Goal: Information Seeking & Learning: Learn about a topic

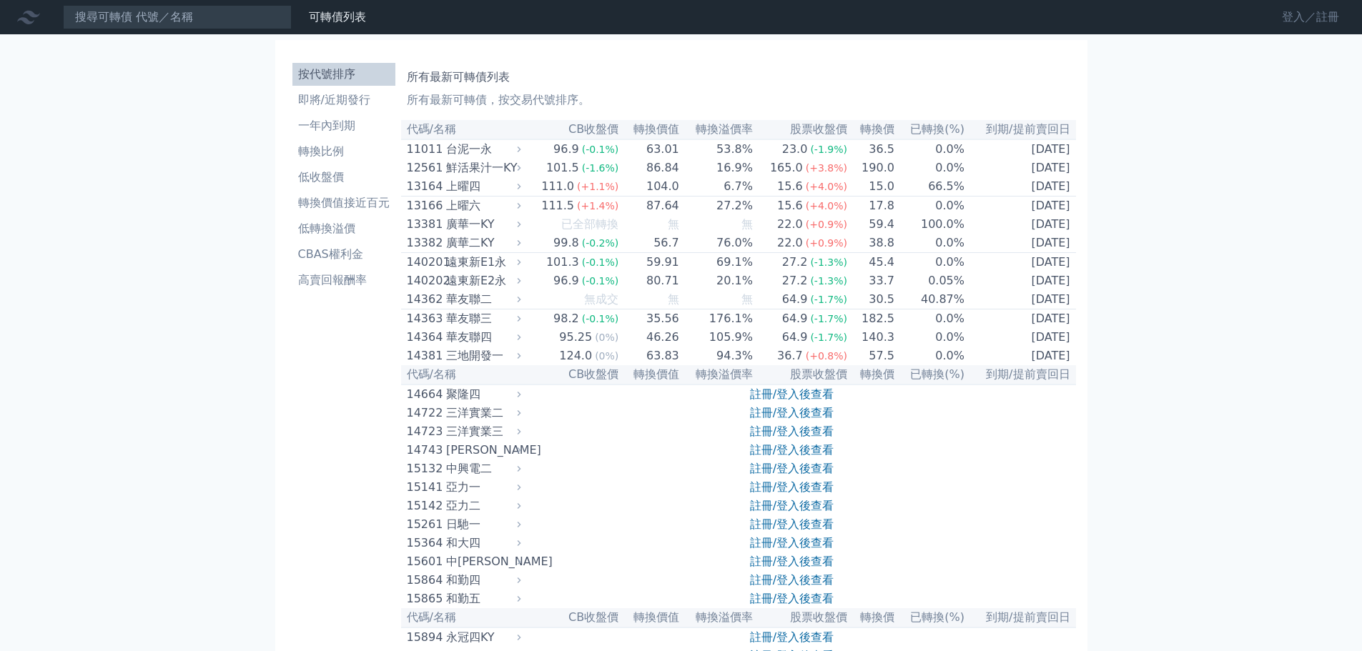
click at [1325, 15] on link "登入／註冊" at bounding box center [1311, 17] width 80 height 23
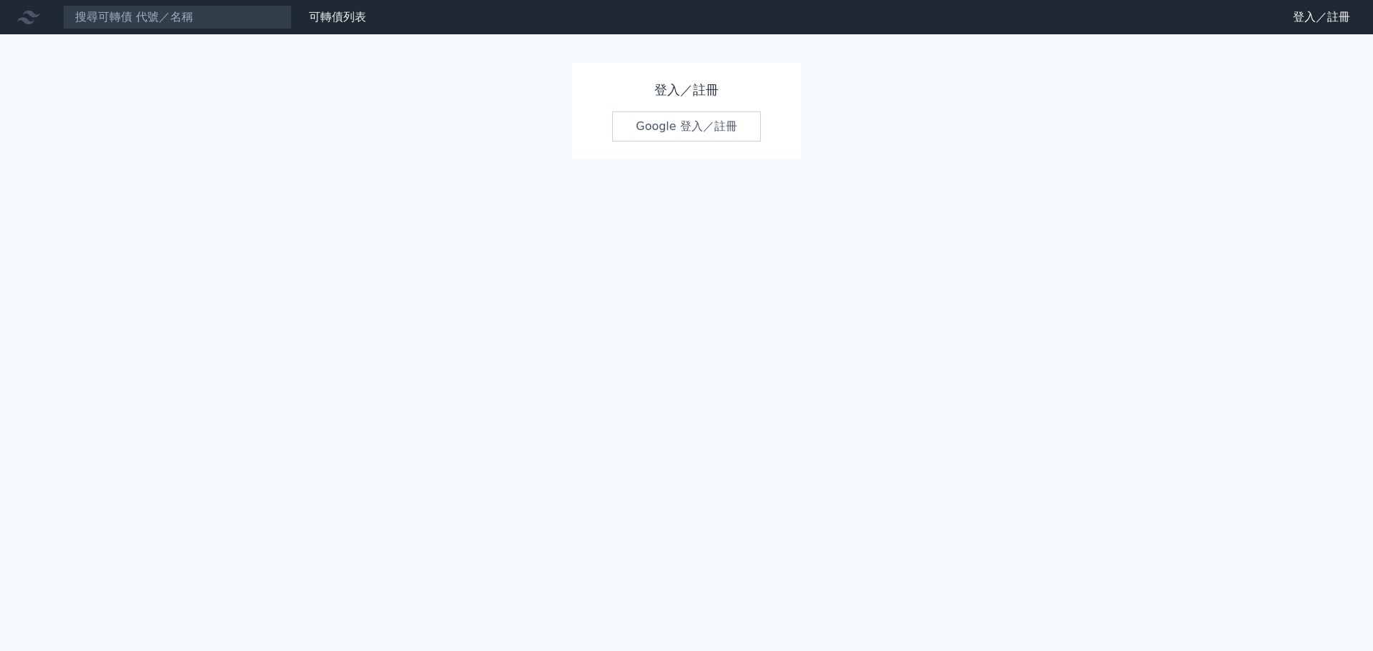
click at [702, 134] on link "Google 登入／註冊" at bounding box center [686, 127] width 149 height 30
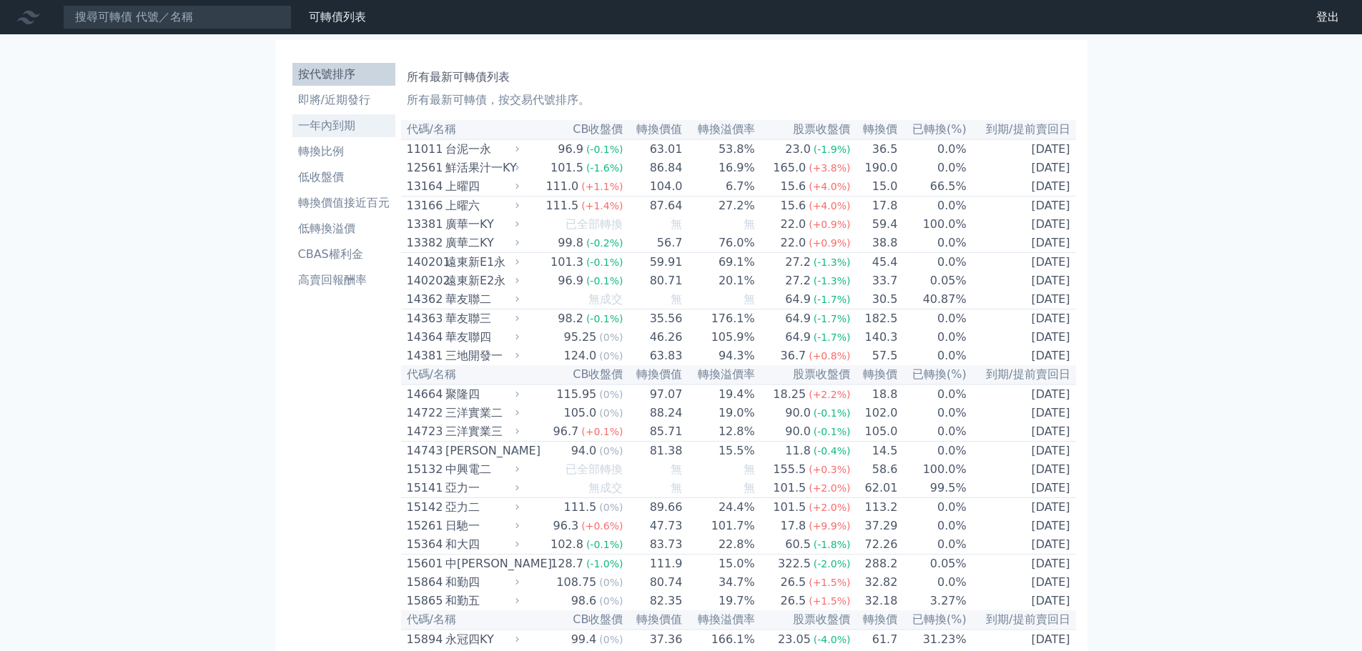
click at [329, 129] on li "一年內到期" at bounding box center [343, 125] width 103 height 17
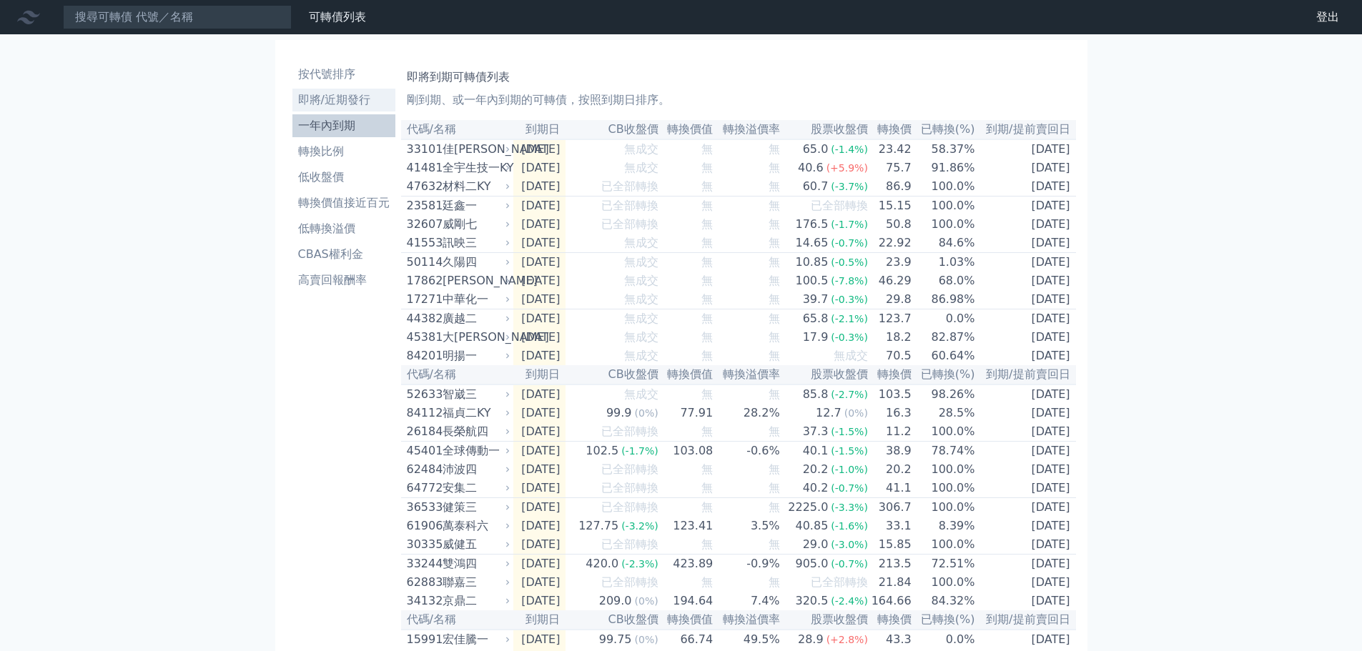
click at [351, 97] on li "即將/近期發行" at bounding box center [343, 100] width 103 height 17
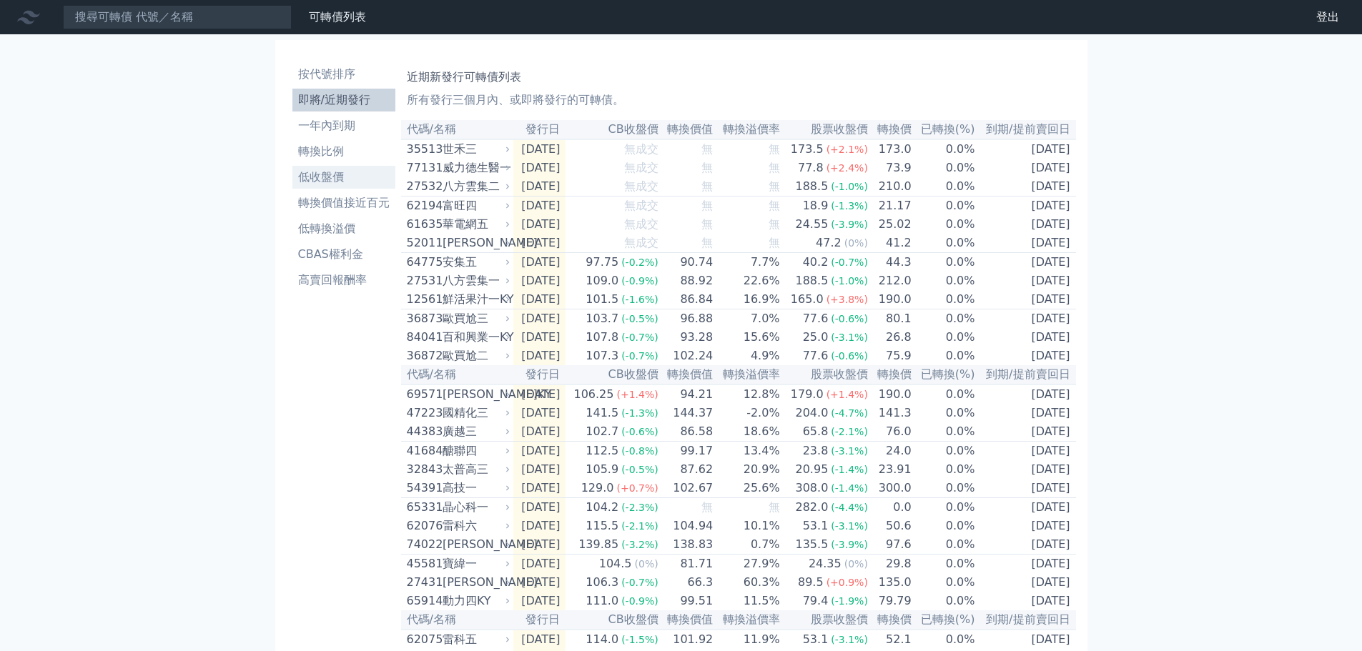
click at [335, 180] on li "低收盤價" at bounding box center [343, 177] width 103 height 17
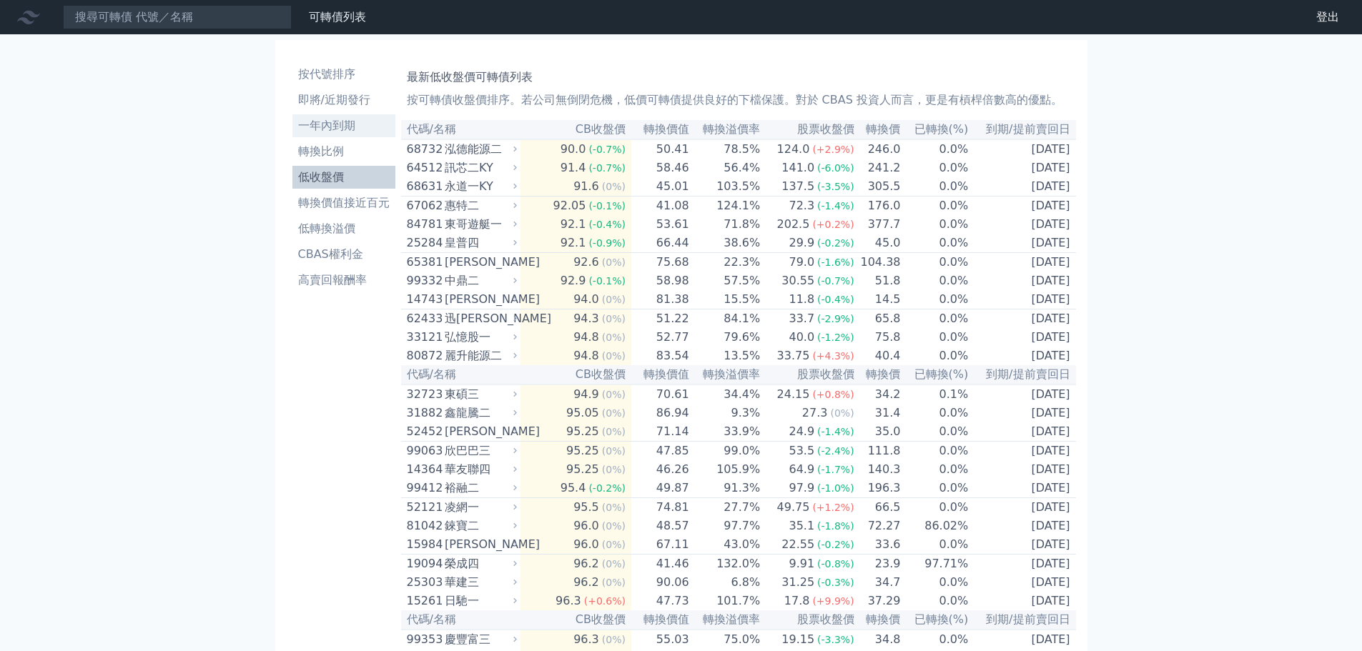
click at [353, 122] on li "一年內到期" at bounding box center [343, 125] width 103 height 17
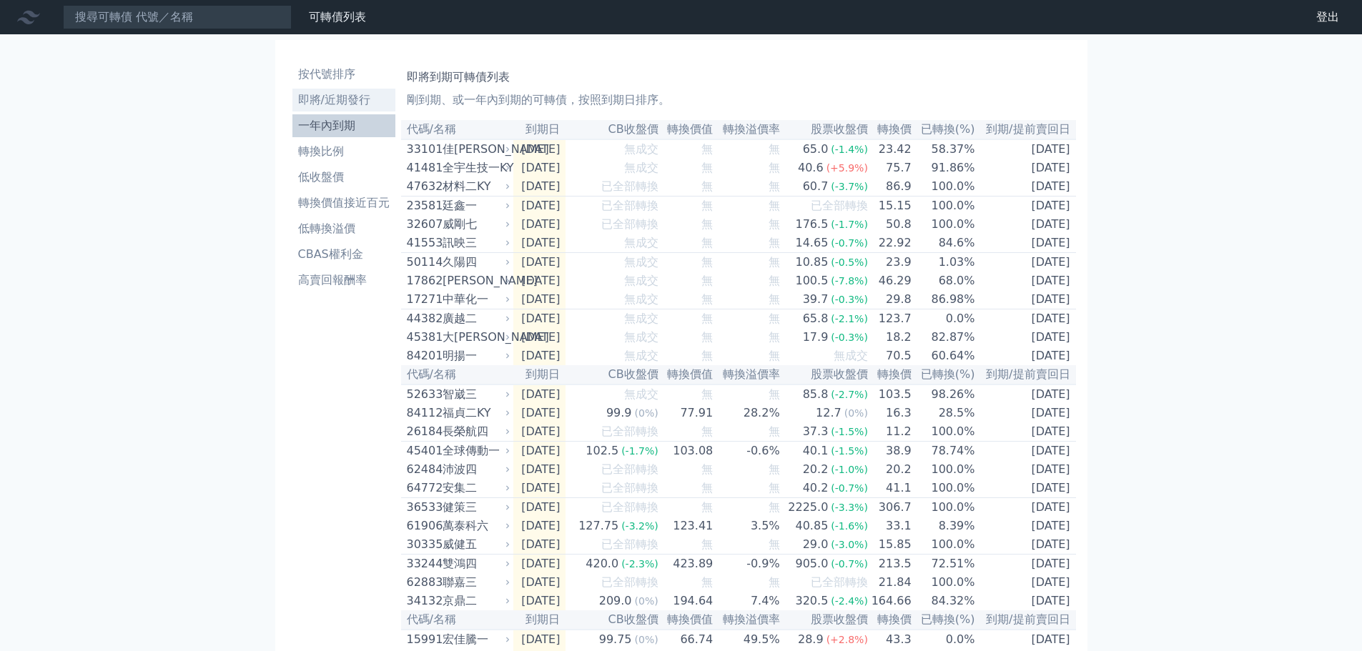
click at [346, 100] on li "即將/近期發行" at bounding box center [343, 100] width 103 height 17
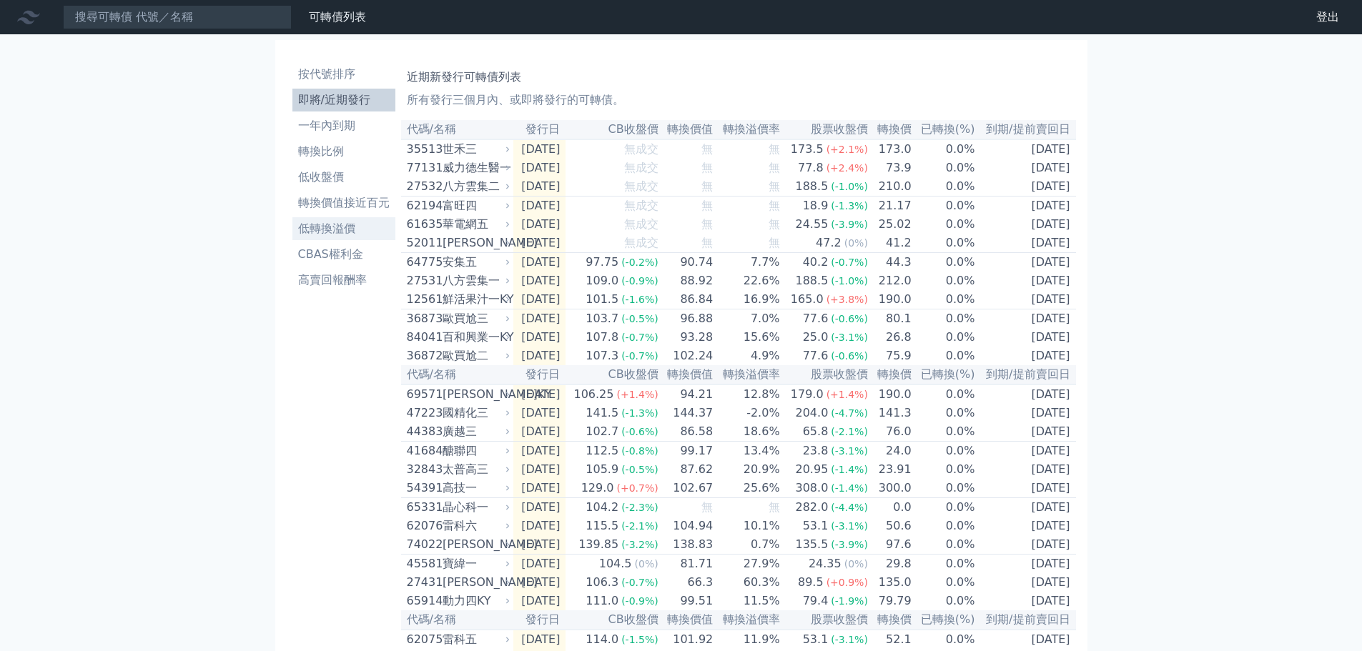
click at [333, 232] on li "低轉換溢價" at bounding box center [343, 228] width 103 height 17
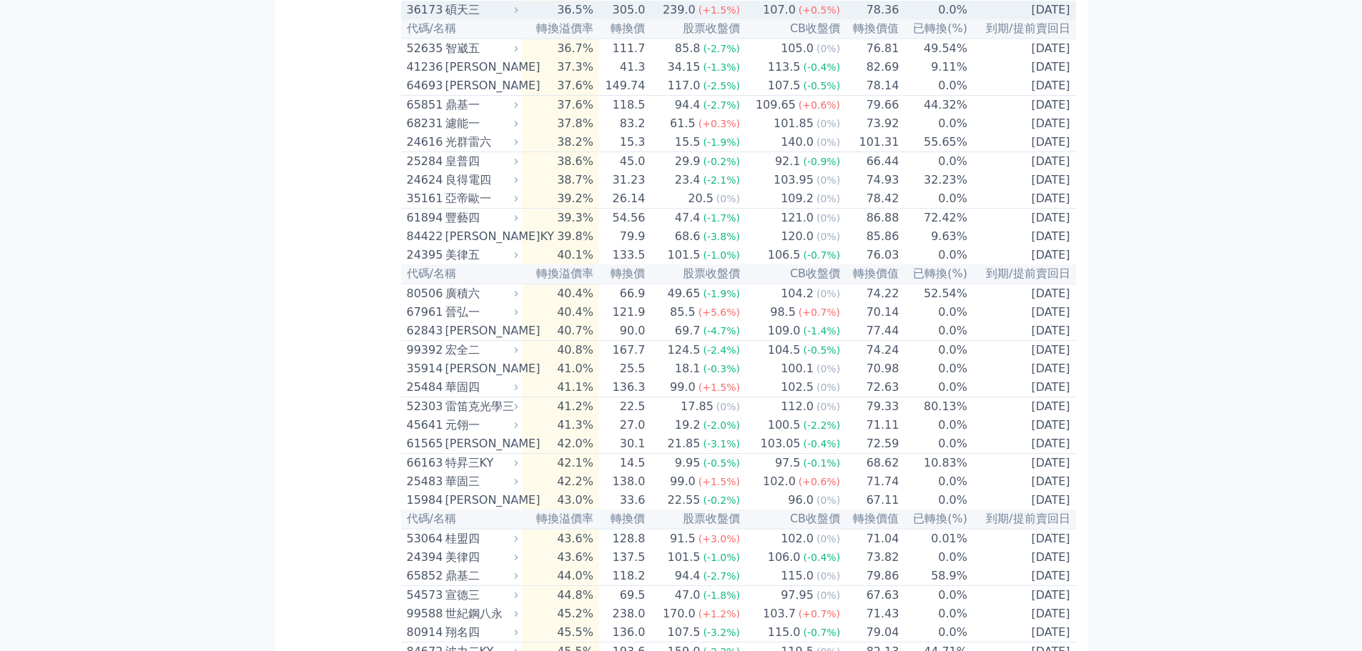
scroll to position [4720, 0]
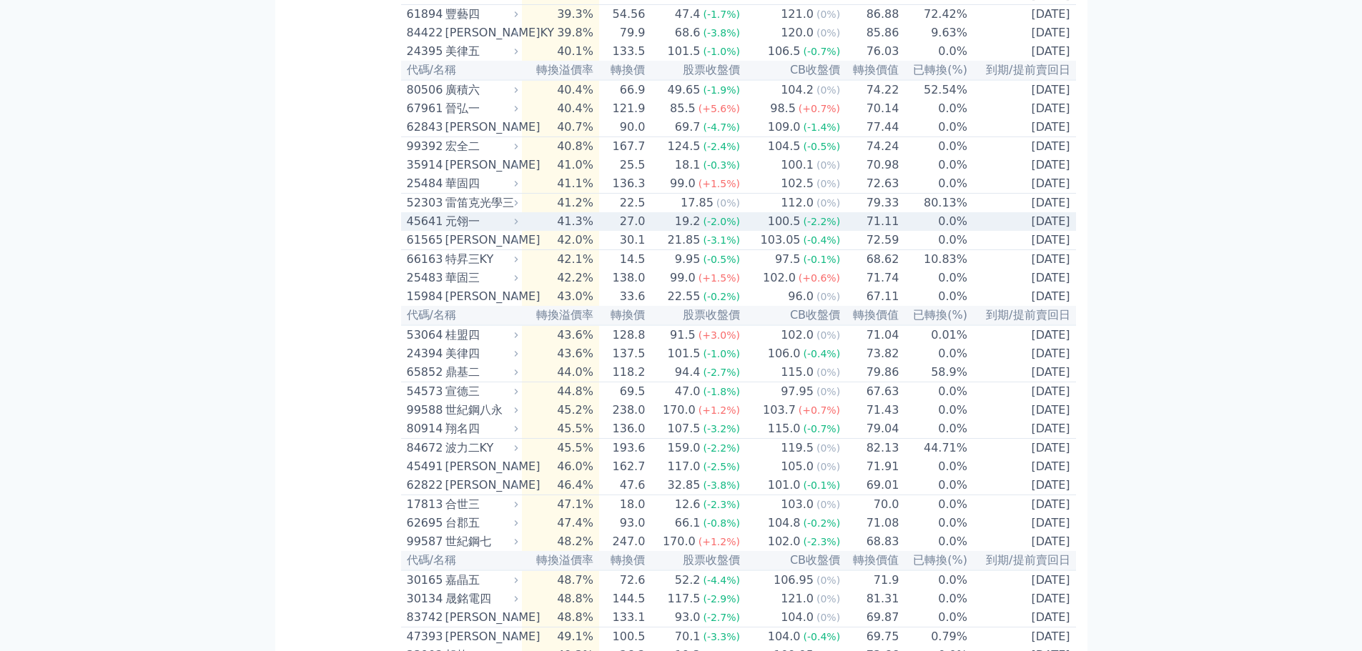
click at [458, 230] on div "元翎一" at bounding box center [481, 221] width 70 height 17
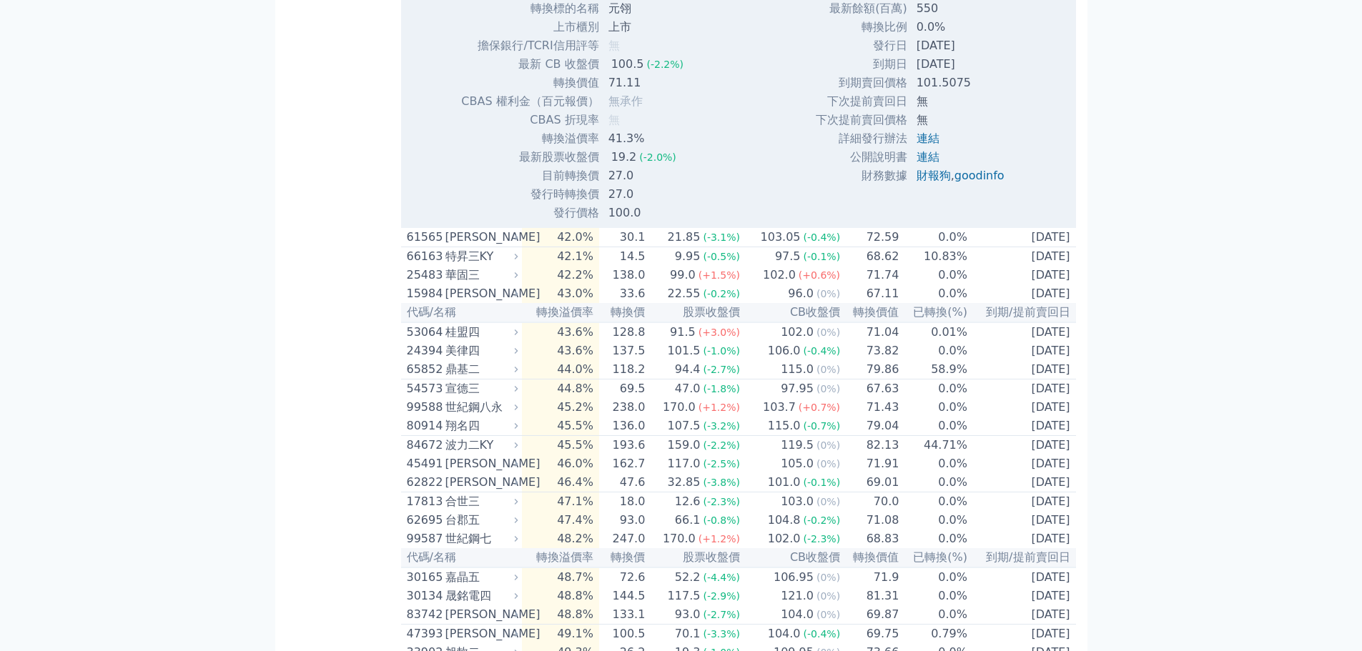
scroll to position [5220, 0]
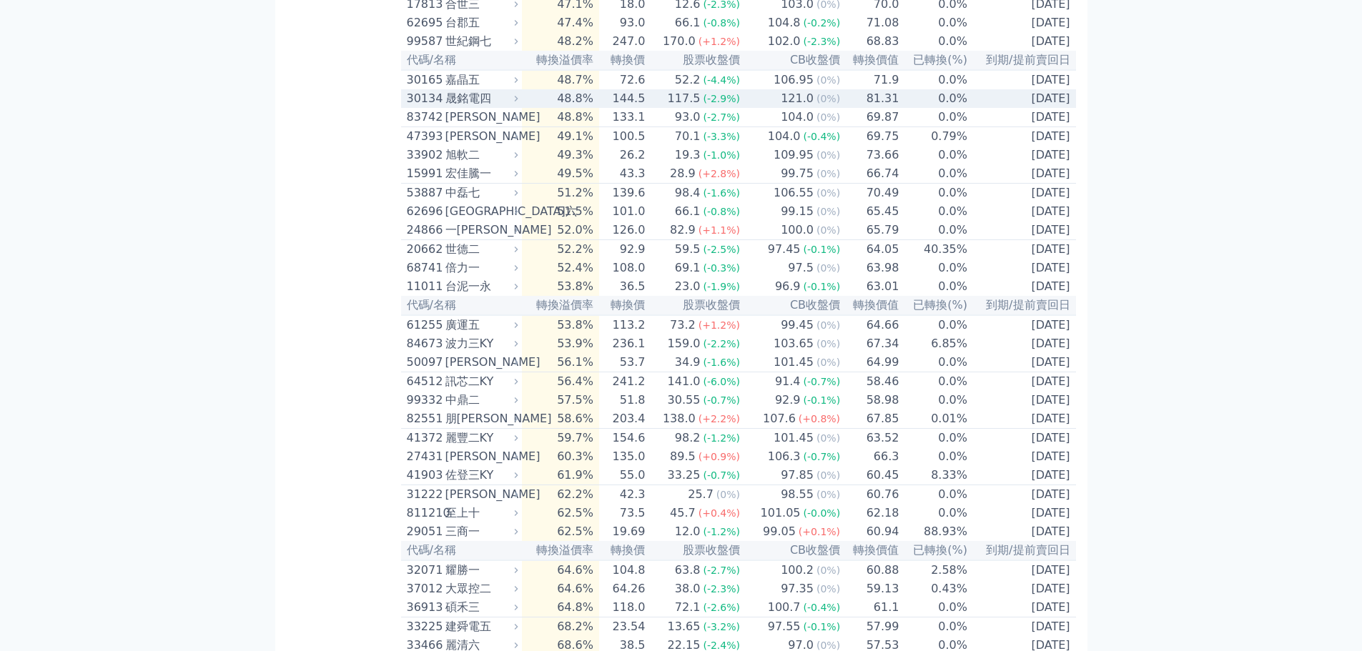
click at [481, 107] on div "晟銘電四" at bounding box center [481, 98] width 70 height 17
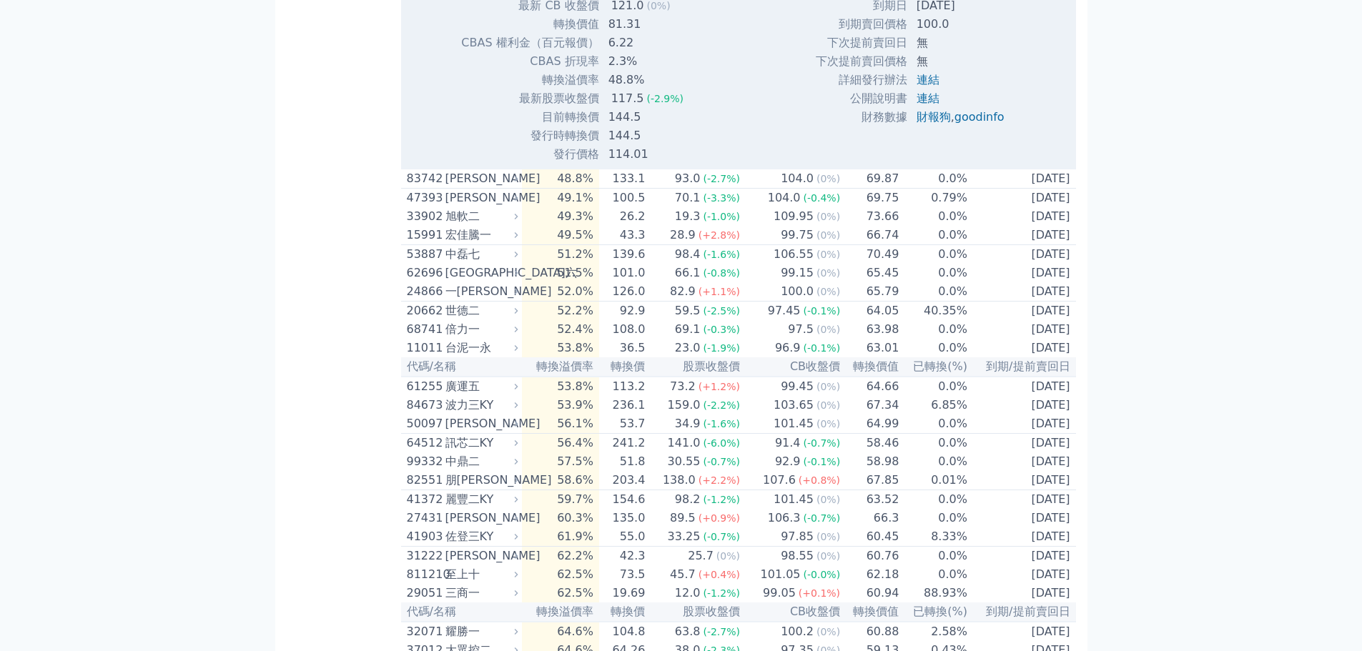
scroll to position [5649, 0]
